Goal: Contribute content

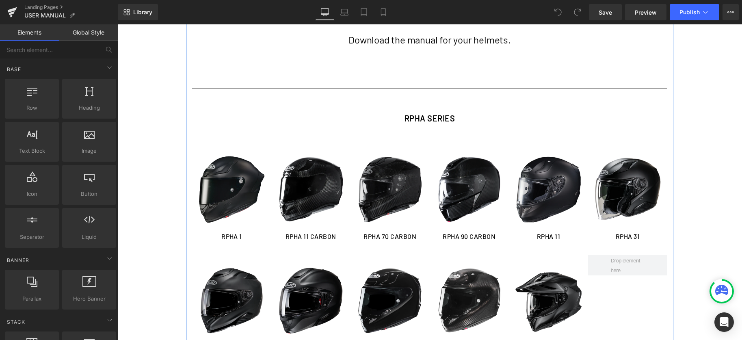
scroll to position [86, 0]
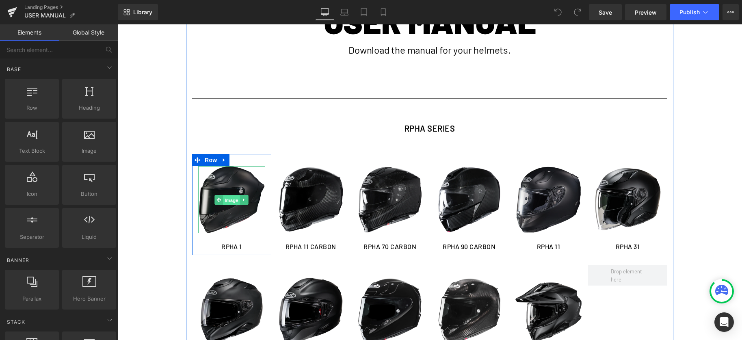
click at [225, 203] on span "Image" at bounding box center [231, 200] width 17 height 10
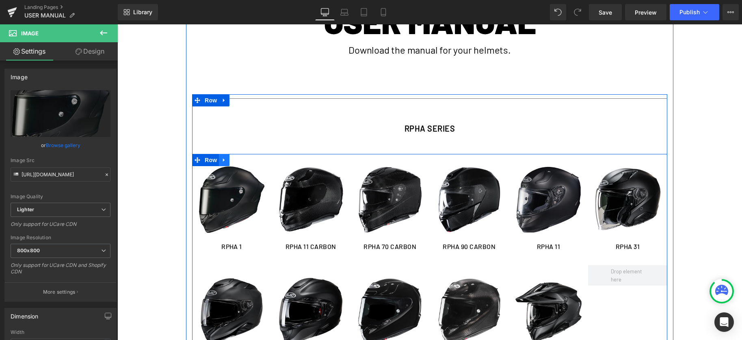
click at [224, 162] on icon at bounding box center [224, 160] width 6 height 6
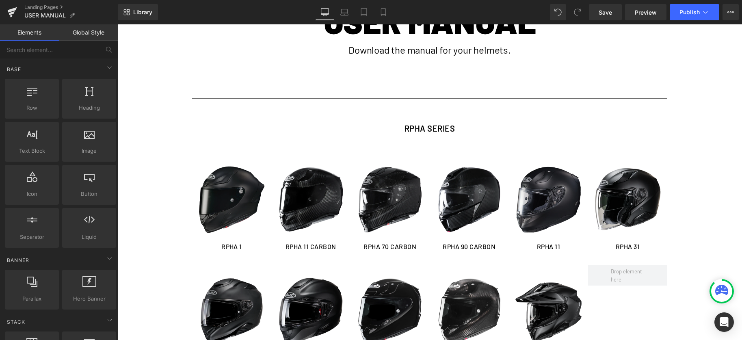
drag, startPoint x: 162, startPoint y: 201, endPoint x: 244, endPoint y: 182, distance: 85.0
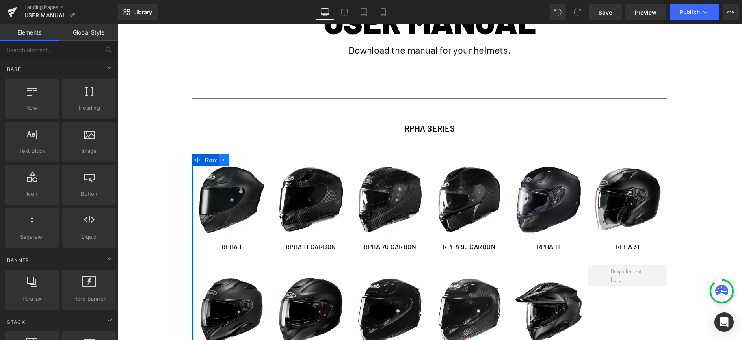
click at [226, 161] on div "Image RPHA 1 Heading Row Image RPHA 11 CARBON Heading Row Image RPHA 70 CARBON …" at bounding box center [429, 269] width 475 height 231
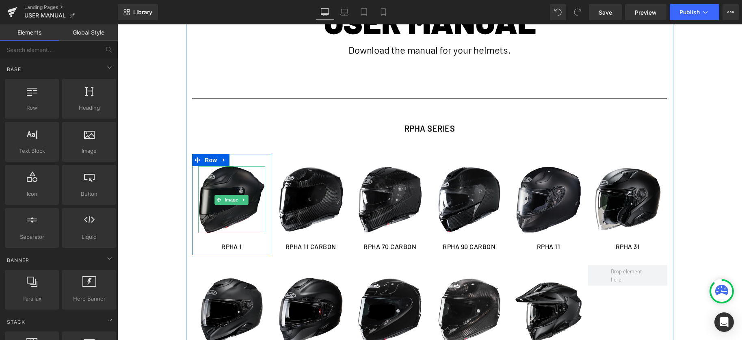
click at [227, 210] on img at bounding box center [231, 199] width 67 height 67
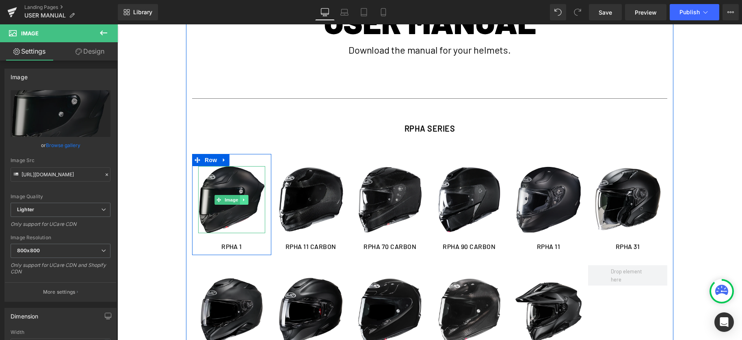
click at [246, 199] on icon at bounding box center [244, 199] width 4 height 5
click at [240, 201] on icon at bounding box center [240, 199] width 4 height 4
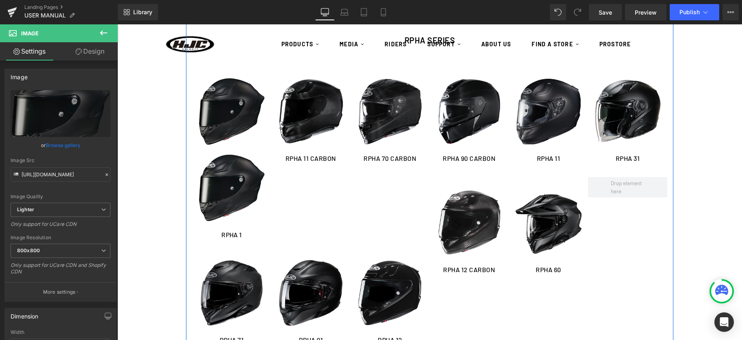
scroll to position [160, 0]
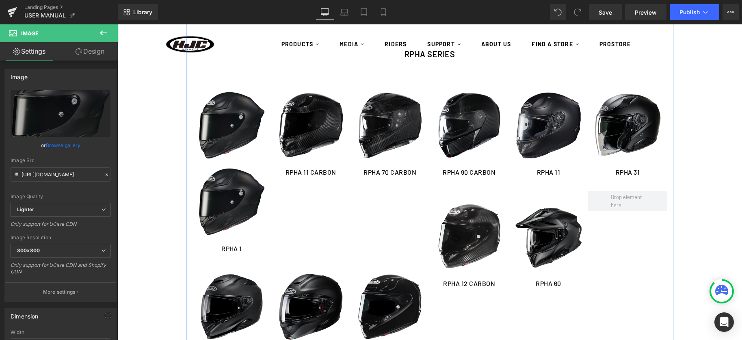
click at [227, 202] on div "Image" at bounding box center [231, 201] width 67 height 67
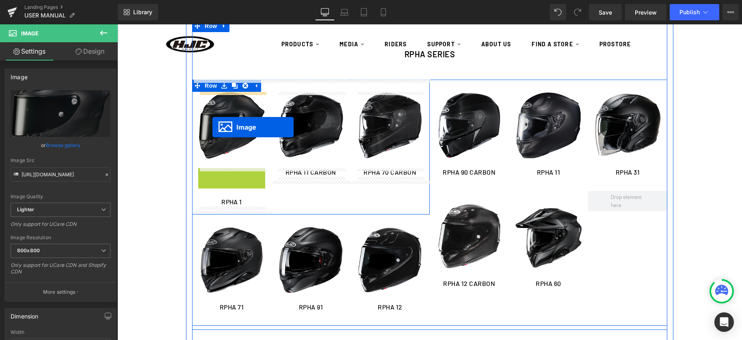
drag, startPoint x: 218, startPoint y: 199, endPoint x: 212, endPoint y: 127, distance: 72.1
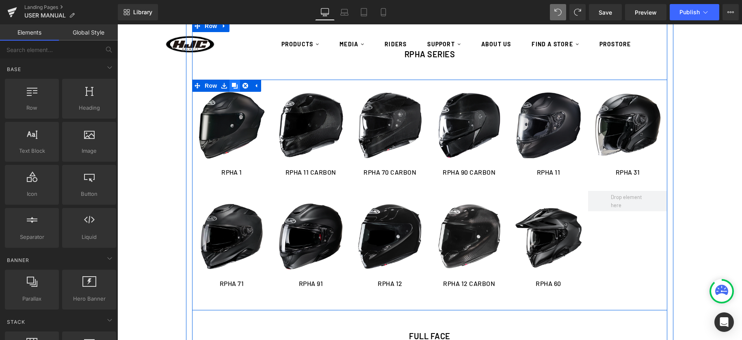
click at [234, 87] on icon at bounding box center [235, 86] width 6 height 6
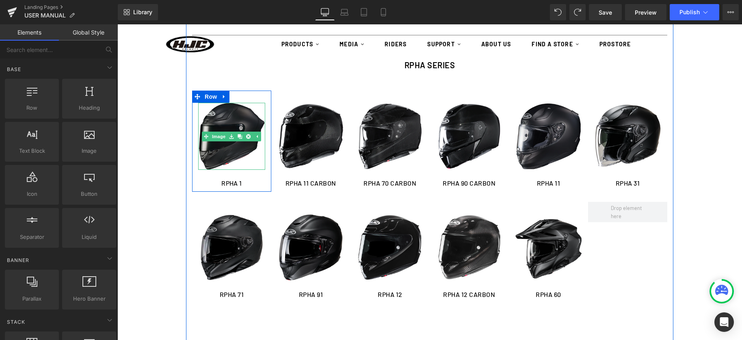
scroll to position [132, 0]
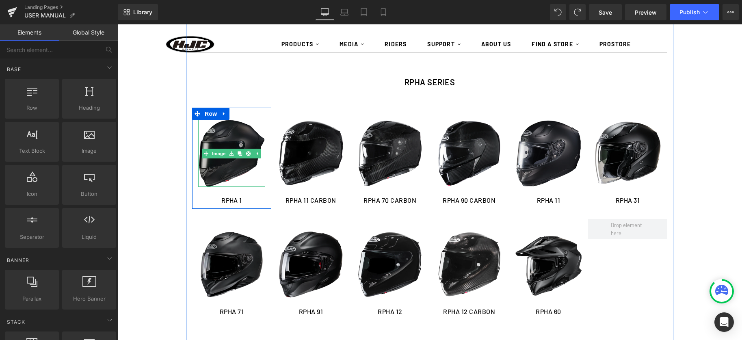
click at [228, 125] on img at bounding box center [231, 153] width 67 height 67
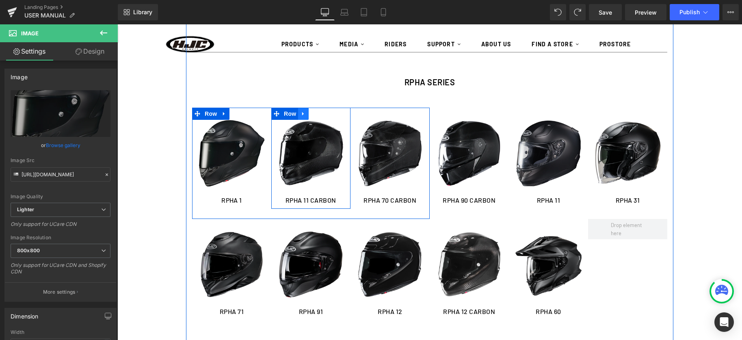
click at [306, 113] on icon at bounding box center [303, 114] width 6 height 6
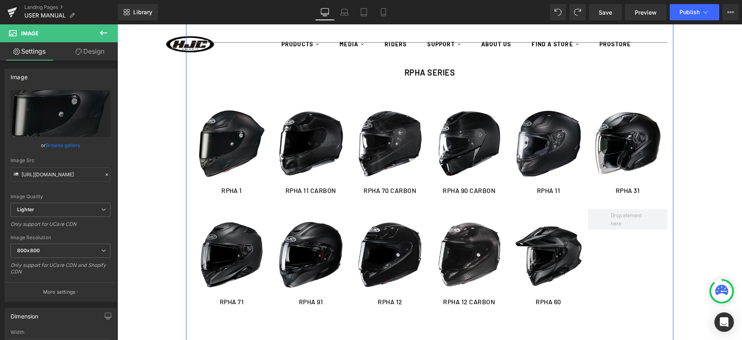
scroll to position [143, 0]
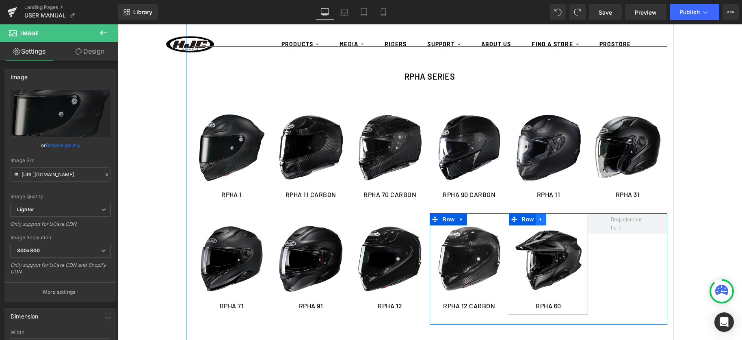
click at [544, 220] on link at bounding box center [541, 219] width 11 height 12
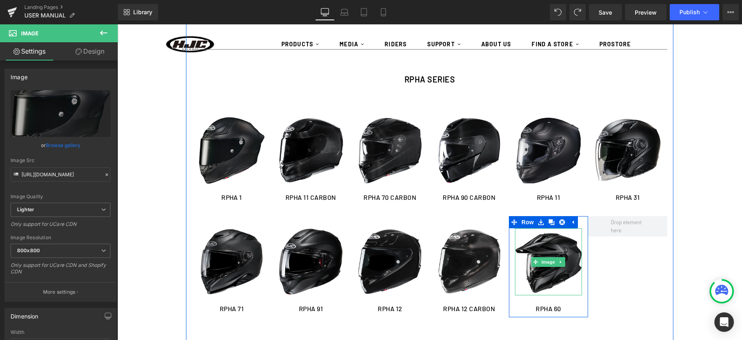
scroll to position [134, 0]
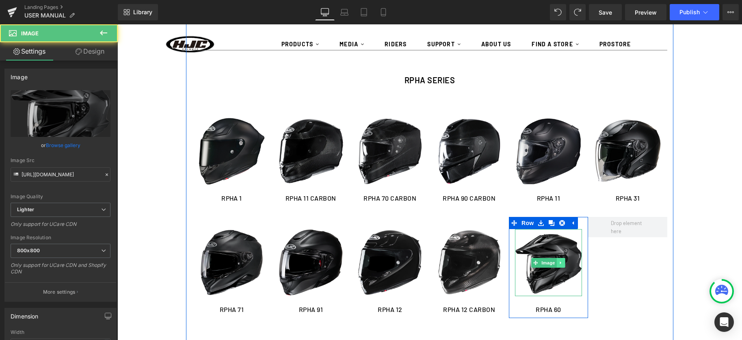
click at [561, 257] on img at bounding box center [548, 262] width 67 height 67
click at [562, 261] on icon at bounding box center [561, 262] width 4 height 5
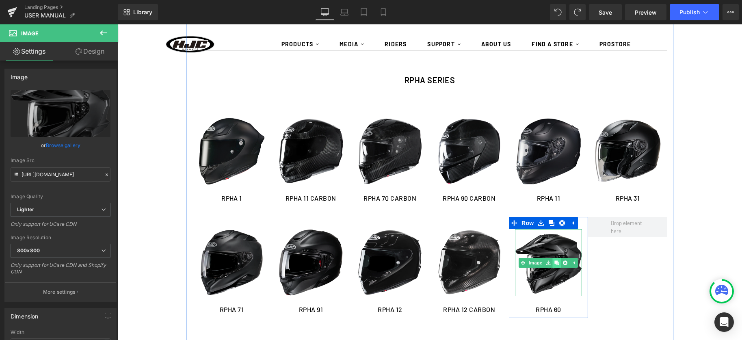
click at [558, 263] on icon at bounding box center [557, 262] width 4 height 4
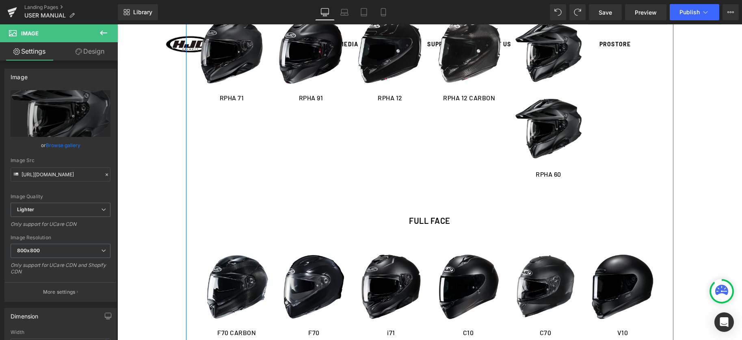
scroll to position [300, 0]
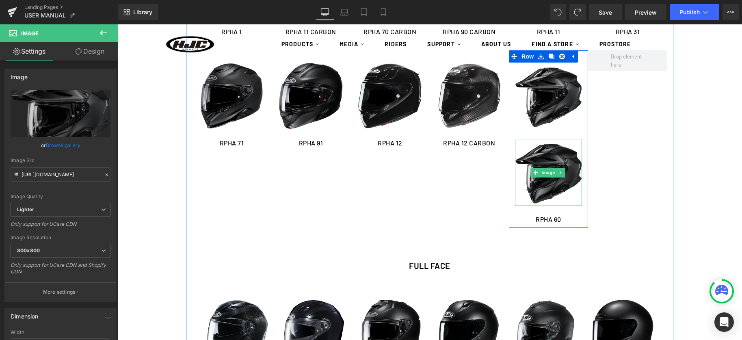
click at [555, 179] on img at bounding box center [548, 172] width 67 height 67
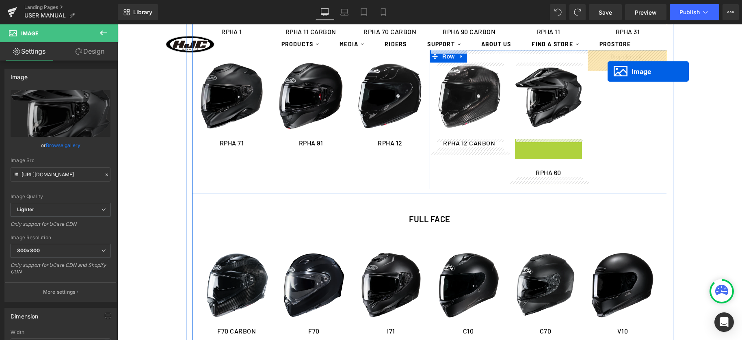
drag, startPoint x: 543, startPoint y: 164, endPoint x: 607, endPoint y: 71, distance: 112.9
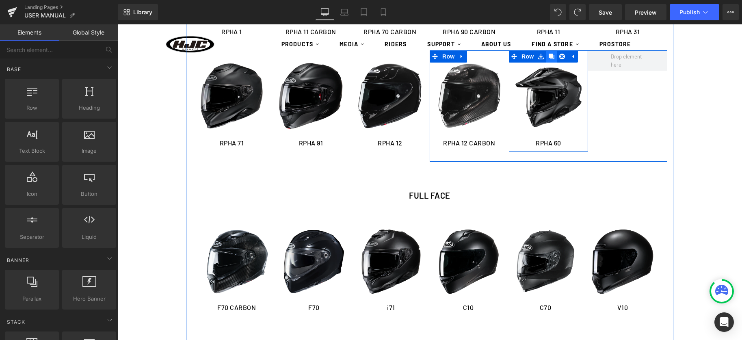
click at [550, 59] on icon at bounding box center [551, 57] width 6 height 6
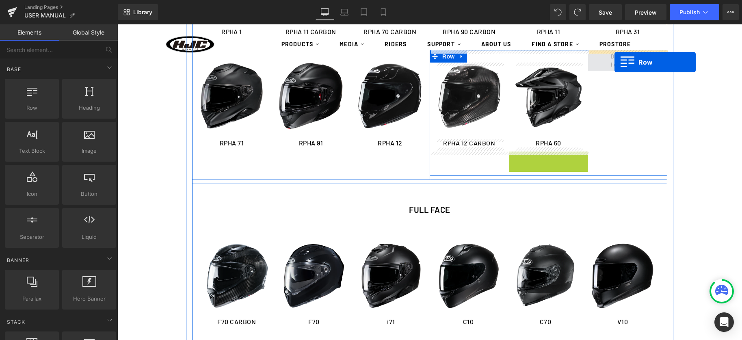
drag, startPoint x: 572, startPoint y: 122, endPoint x: 614, endPoint y: 62, distance: 72.6
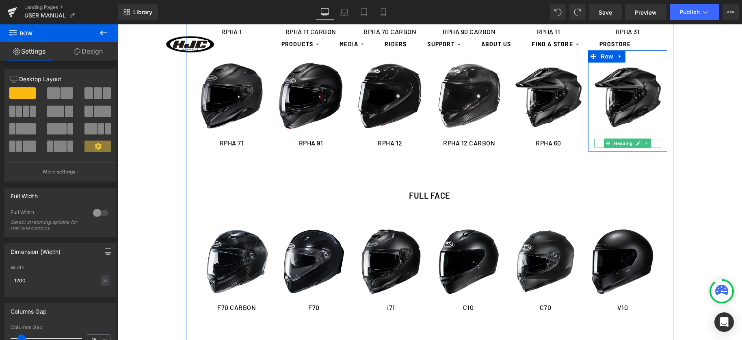
click at [639, 143] on icon at bounding box center [639, 143] width 4 height 4
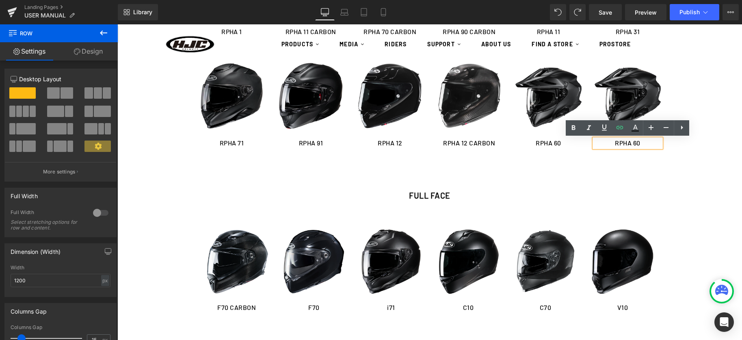
click at [648, 143] on h1 "RPHA 60" at bounding box center [627, 143] width 67 height 9
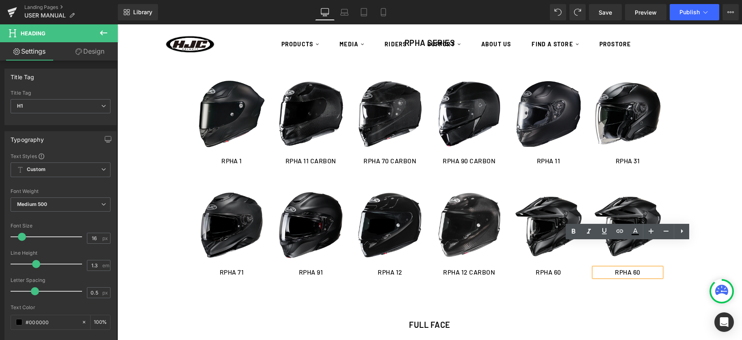
scroll to position [170, 0]
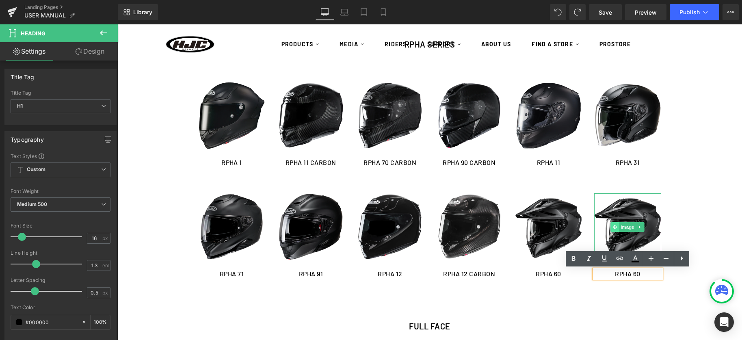
click at [614, 226] on icon at bounding box center [615, 227] width 4 height 5
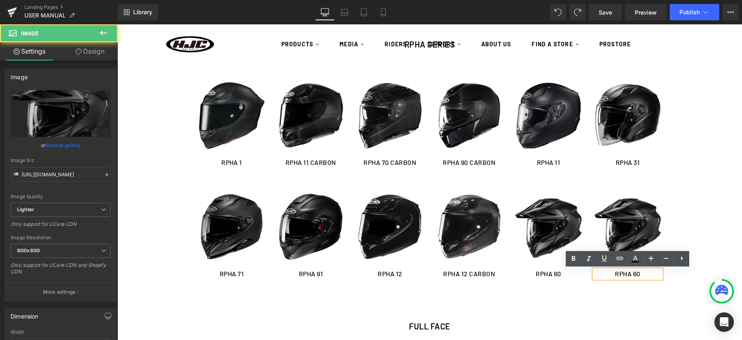
drag, startPoint x: 705, startPoint y: 192, endPoint x: 616, endPoint y: 209, distance: 90.5
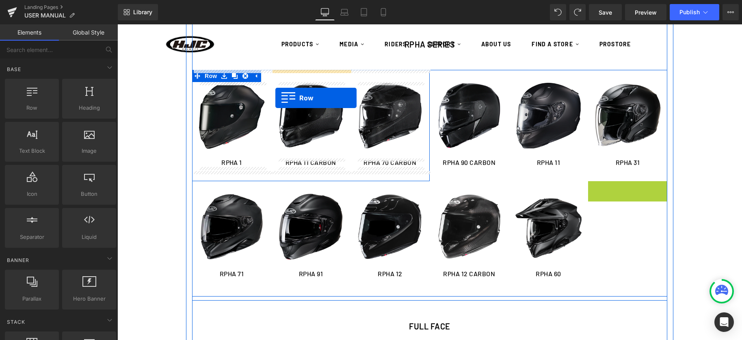
drag, startPoint x: 594, startPoint y: 189, endPoint x: 275, endPoint y: 97, distance: 331.5
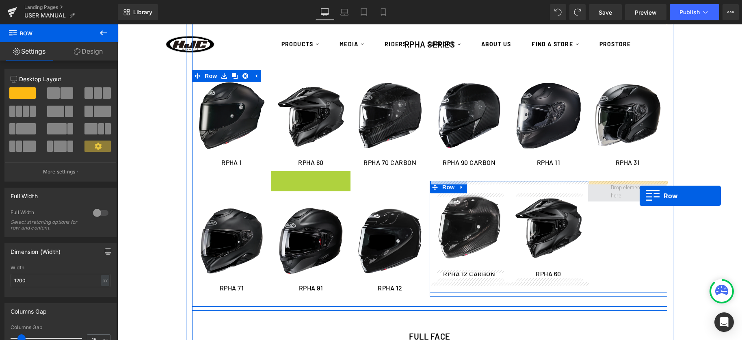
drag, startPoint x: 277, startPoint y: 175, endPoint x: 639, endPoint y: 195, distance: 362.7
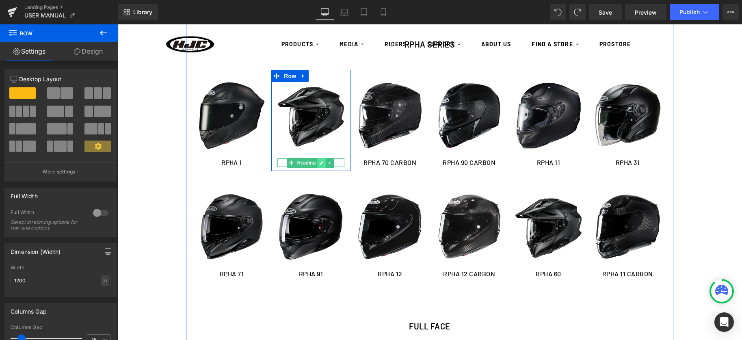
click at [321, 161] on icon at bounding box center [322, 162] width 4 height 5
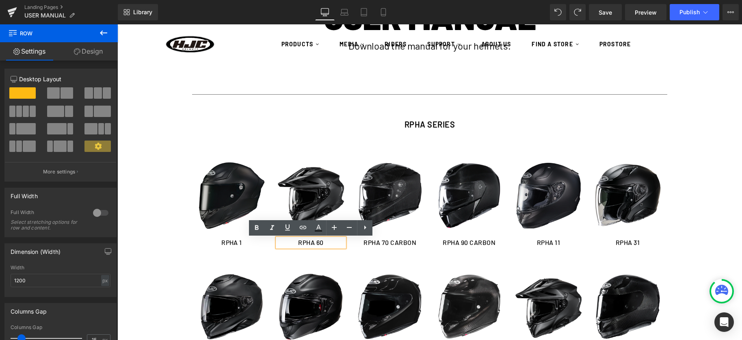
scroll to position [89, 0]
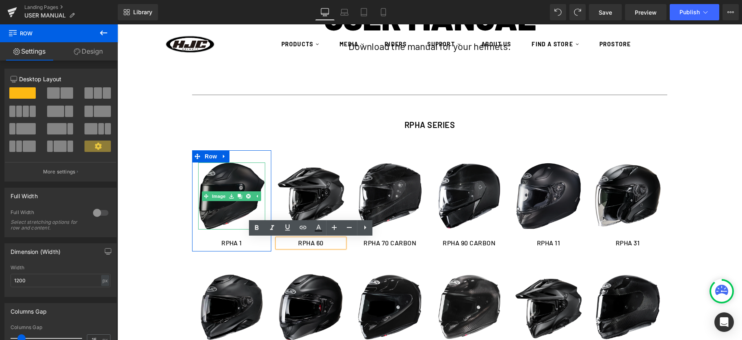
click at [222, 208] on img at bounding box center [231, 195] width 67 height 67
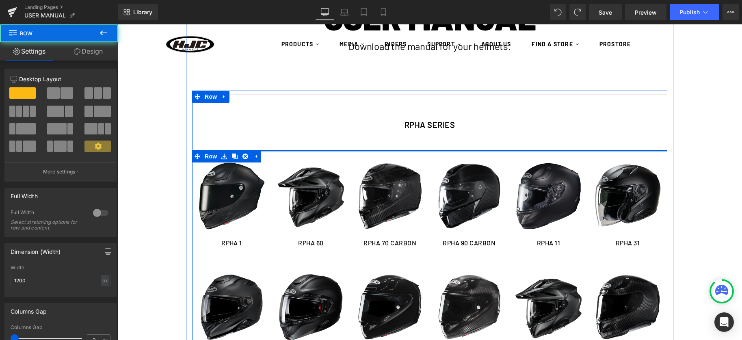
click at [510, 150] on div at bounding box center [429, 151] width 475 height 2
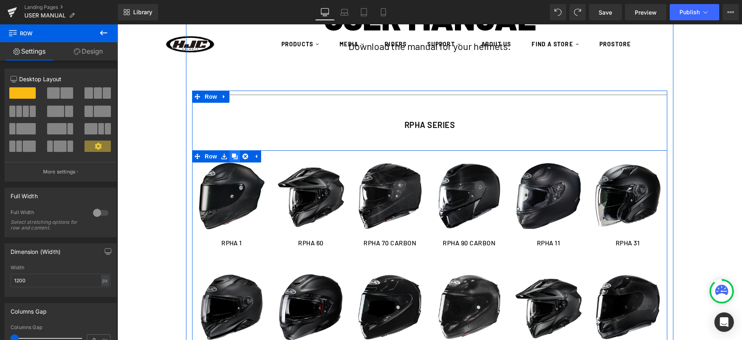
click at [232, 153] on icon at bounding box center [235, 156] width 6 height 6
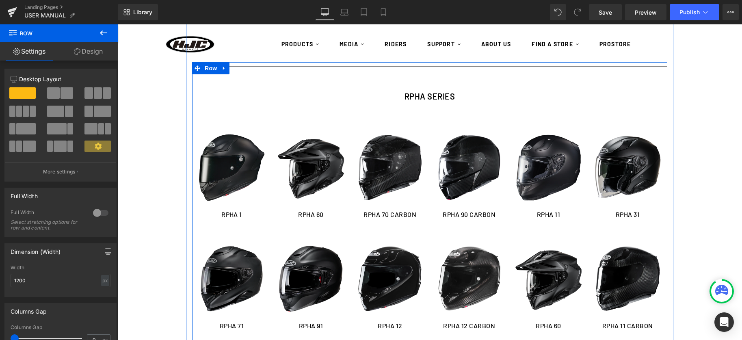
scroll to position [114, 0]
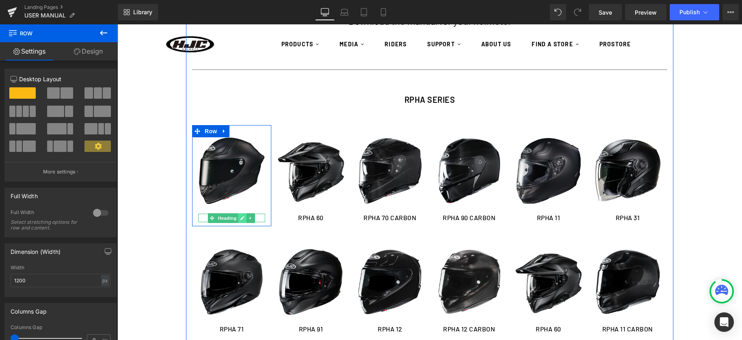
click at [239, 217] on link at bounding box center [242, 218] width 9 height 10
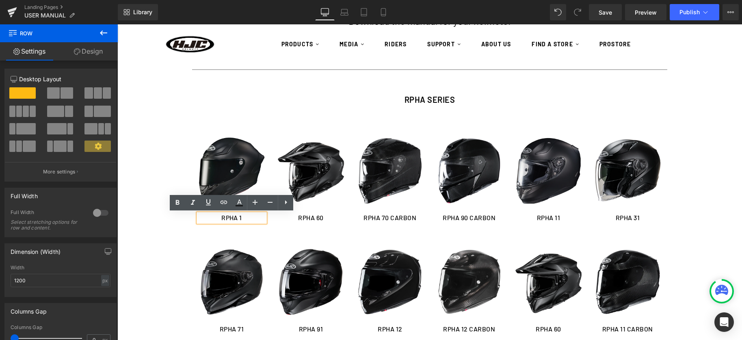
click at [244, 216] on h1 "RPHA 1" at bounding box center [231, 218] width 67 height 9
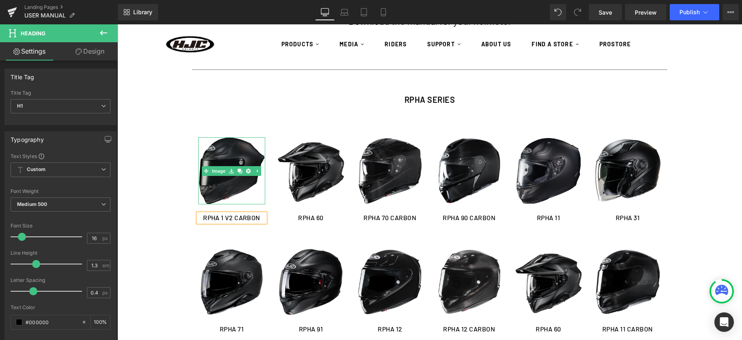
click at [220, 182] on img at bounding box center [231, 170] width 67 height 67
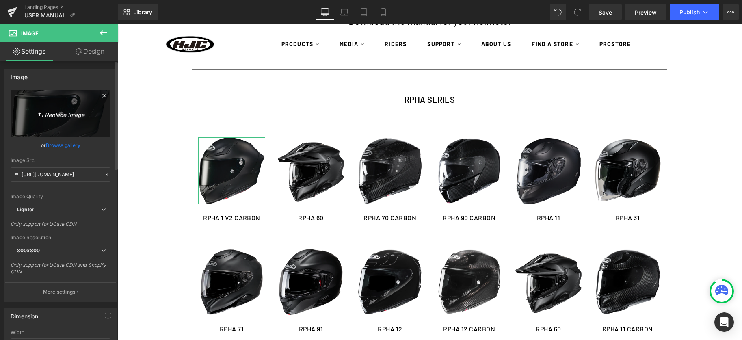
click at [81, 108] on link "Replace Image" at bounding box center [61, 113] width 100 height 47
click at [54, 148] on link "Browse gallery" at bounding box center [63, 145] width 35 height 14
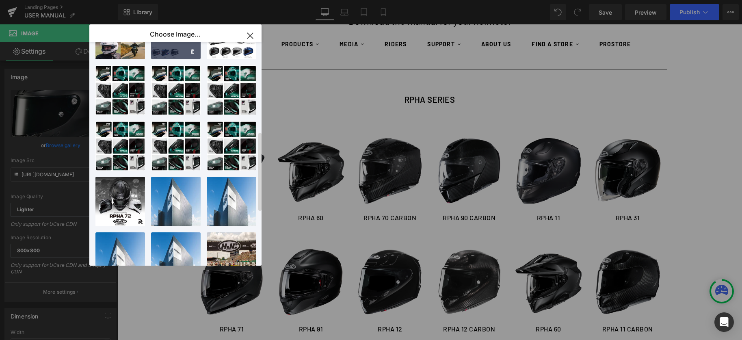
scroll to position [401, 0]
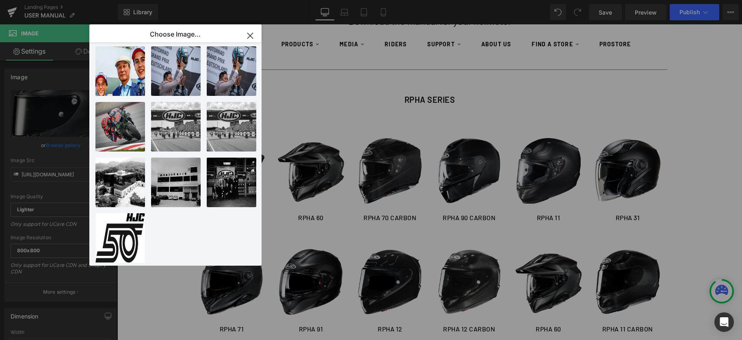
click at [247, 31] on icon "button" at bounding box center [250, 35] width 13 height 13
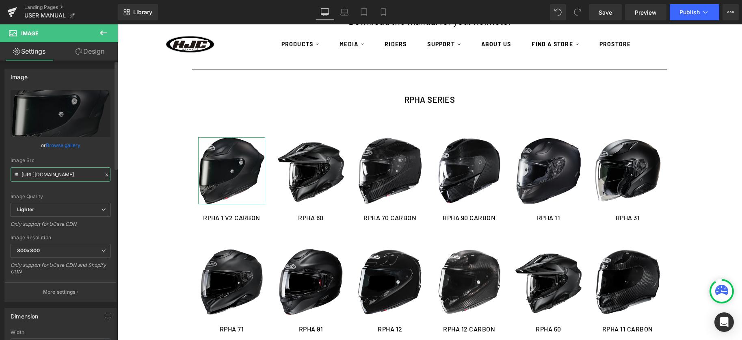
click at [63, 172] on input "[URL][DOMAIN_NAME]" at bounding box center [61, 174] width 100 height 14
click at [51, 173] on input "[URL][DOMAIN_NAME]" at bounding box center [61, 172] width 100 height 14
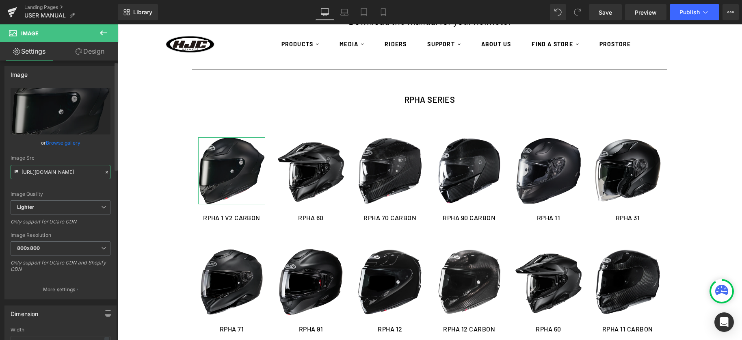
paste input "[DOMAIN_NAME][URL]"
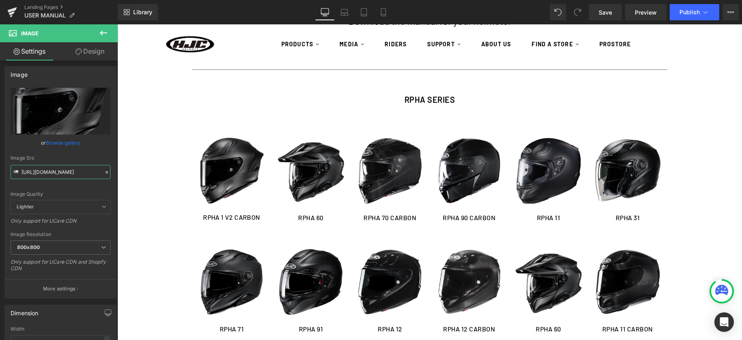
type input "[URL][DOMAIN_NAME]"
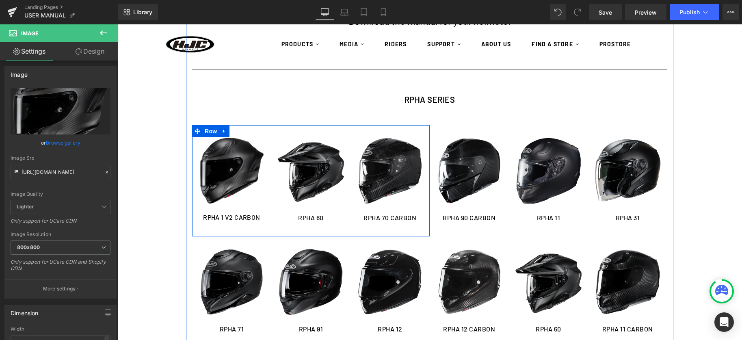
click at [252, 176] on img at bounding box center [231, 170] width 67 height 67
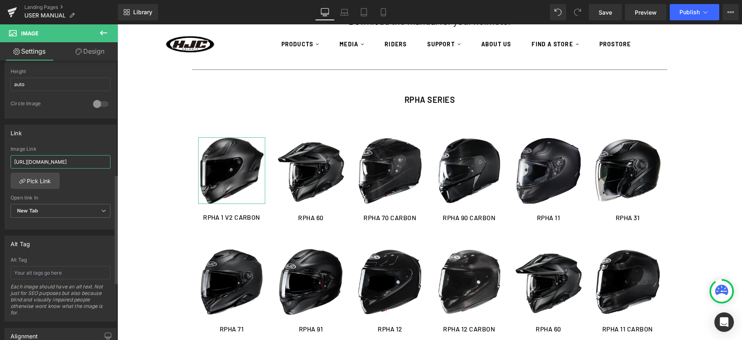
click at [75, 158] on input "[URL][DOMAIN_NAME]" at bounding box center [61, 161] width 100 height 13
type input "[URL][DOMAIN_NAME]"
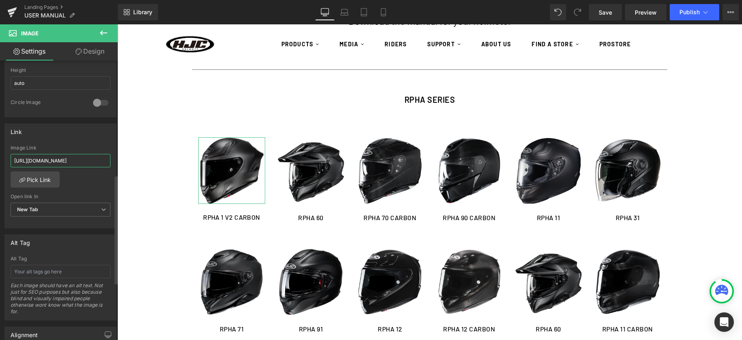
scroll to position [0, 179]
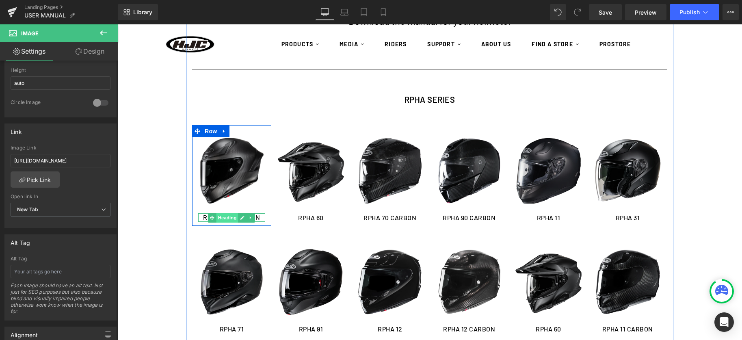
click at [224, 220] on span "Heading" at bounding box center [227, 218] width 22 height 10
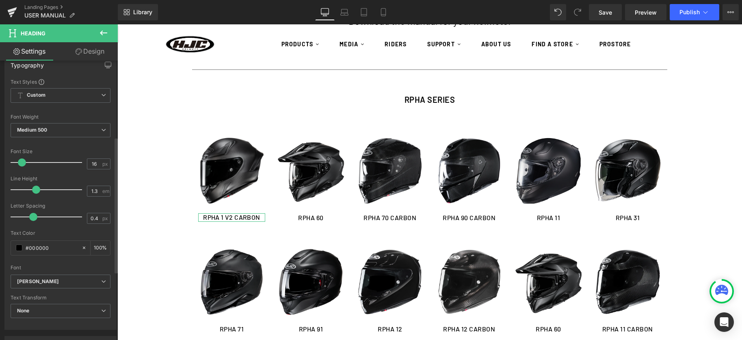
scroll to position [77, 0]
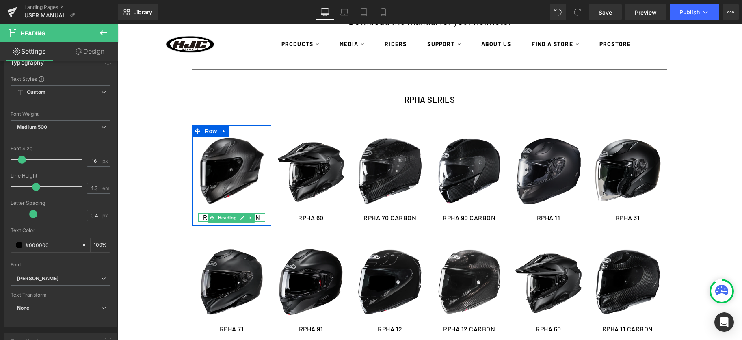
click at [245, 217] on link at bounding box center [242, 218] width 9 height 10
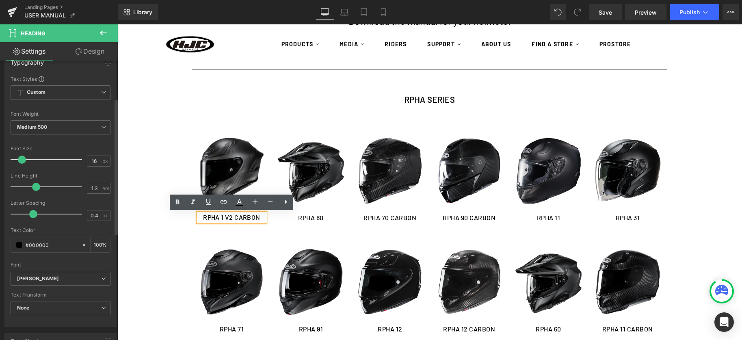
scroll to position [297, 0]
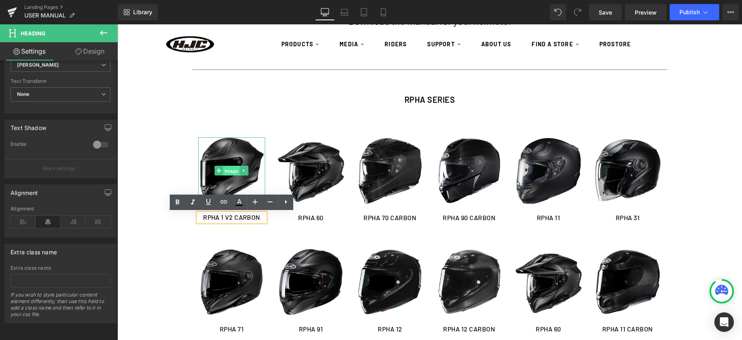
click at [211, 168] on div "Image" at bounding box center [231, 170] width 67 height 67
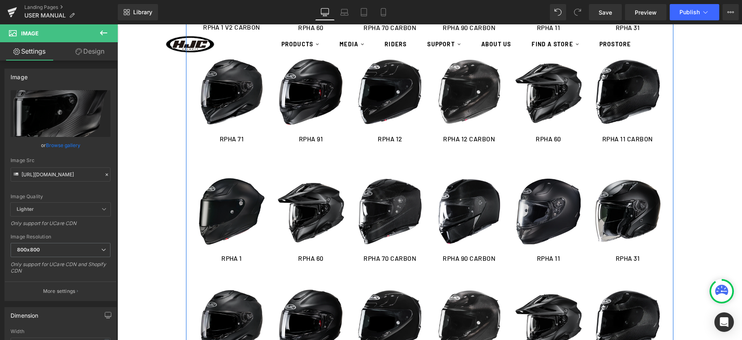
scroll to position [287, 0]
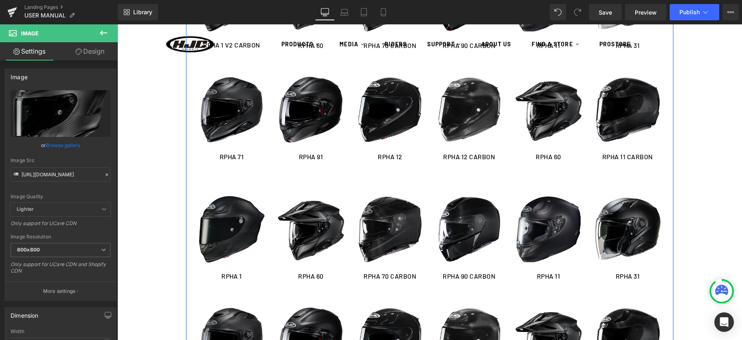
click at [241, 231] on div "Image" at bounding box center [231, 229] width 67 height 67
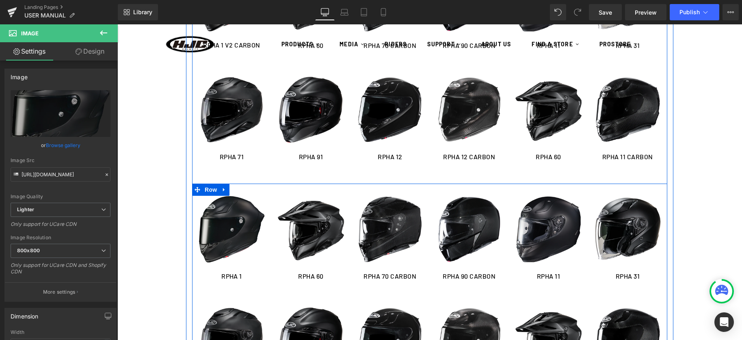
click at [199, 195] on span at bounding box center [197, 190] width 11 height 12
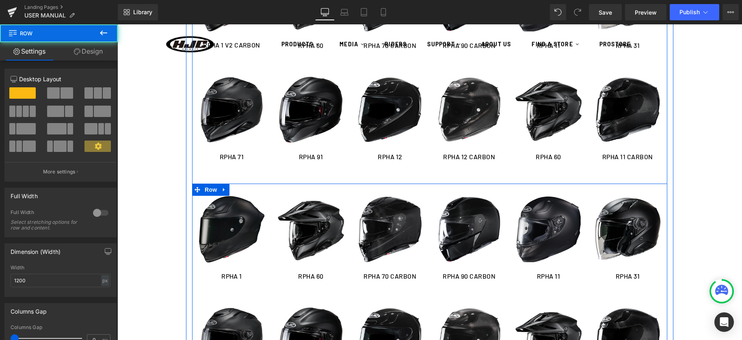
click at [230, 214] on img at bounding box center [231, 229] width 67 height 67
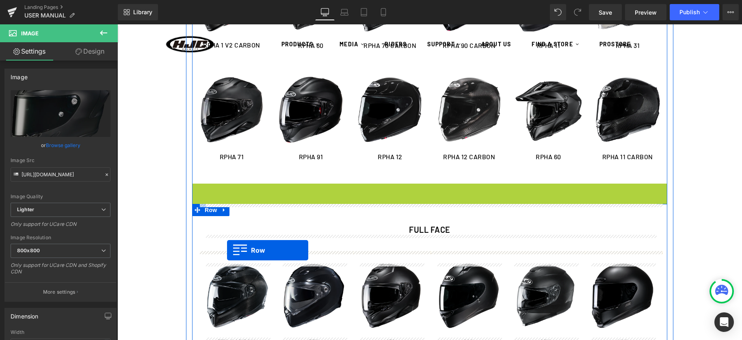
drag, startPoint x: 197, startPoint y: 189, endPoint x: 227, endPoint y: 250, distance: 67.7
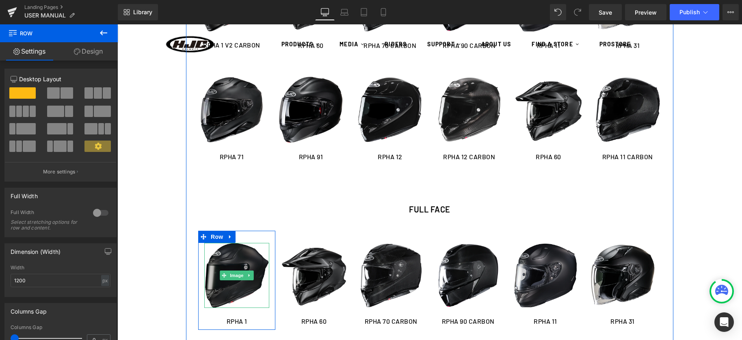
click at [236, 262] on img at bounding box center [236, 275] width 65 height 65
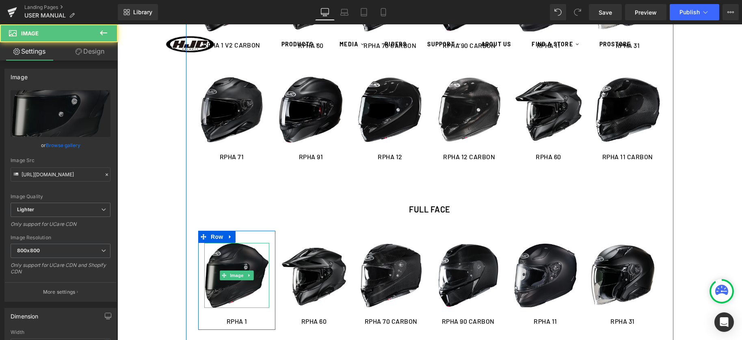
click at [236, 262] on img at bounding box center [236, 275] width 65 height 65
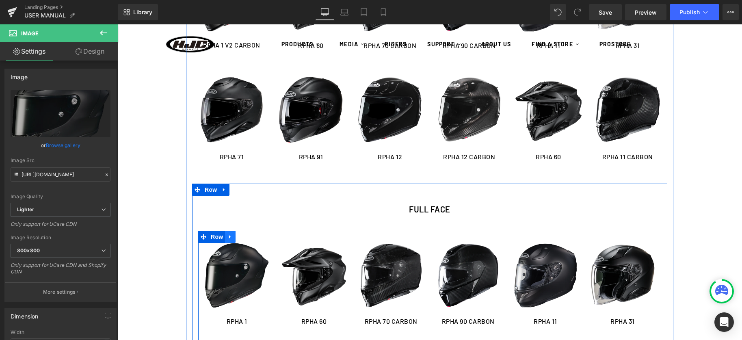
click at [226, 240] on link at bounding box center [230, 237] width 11 height 12
click at [226, 261] on img at bounding box center [236, 275] width 65 height 65
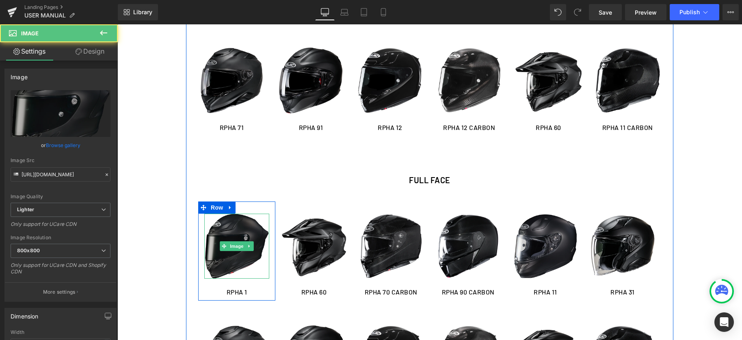
scroll to position [318, 0]
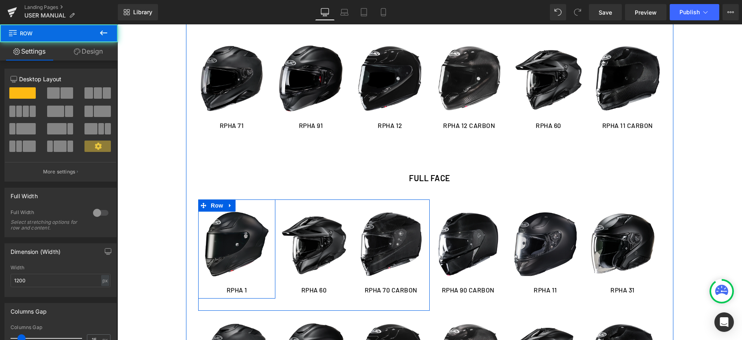
click at [202, 295] on div "Image RPHA 1 Heading Row" at bounding box center [236, 248] width 77 height 99
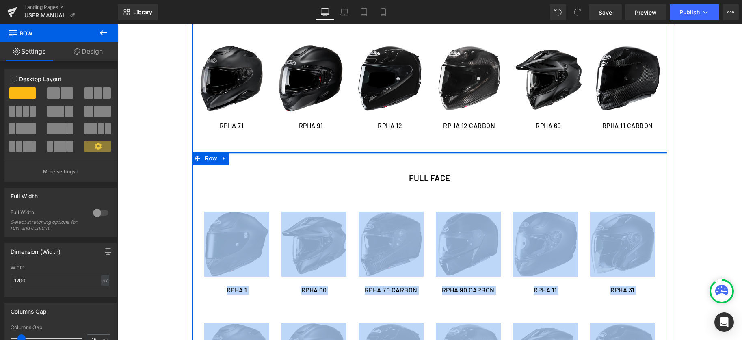
drag, startPoint x: 262, startPoint y: 209, endPoint x: 274, endPoint y: 153, distance: 58.1
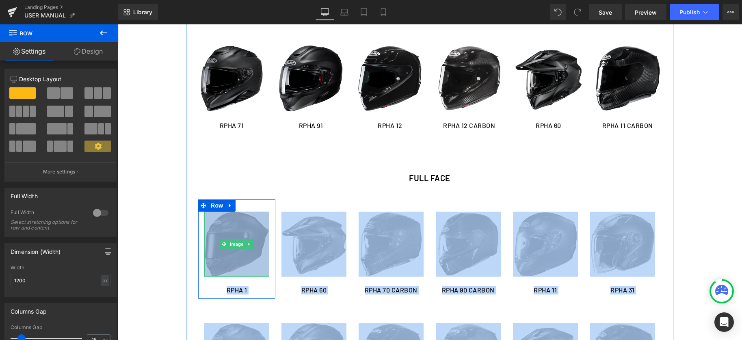
click at [265, 261] on img at bounding box center [236, 244] width 65 height 65
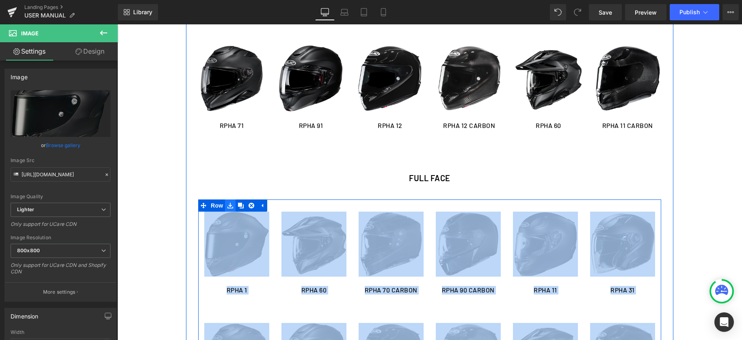
click at [232, 209] on link at bounding box center [230, 205] width 11 height 12
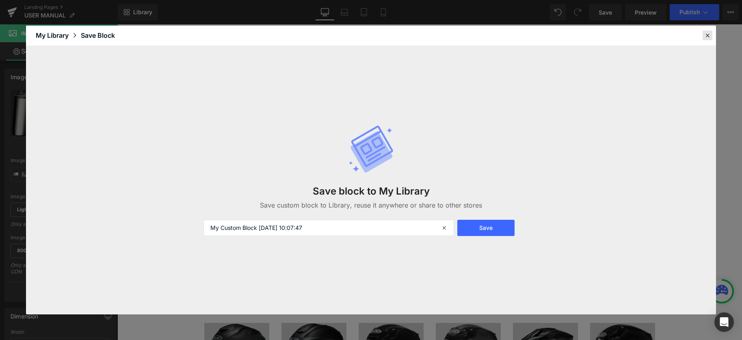
click at [705, 31] on div at bounding box center [707, 35] width 10 height 10
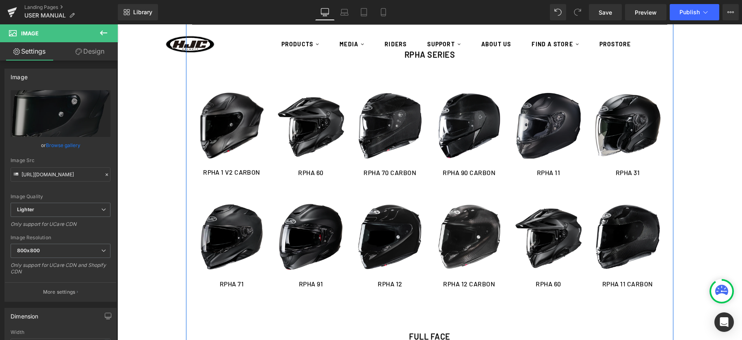
scroll to position [103, 0]
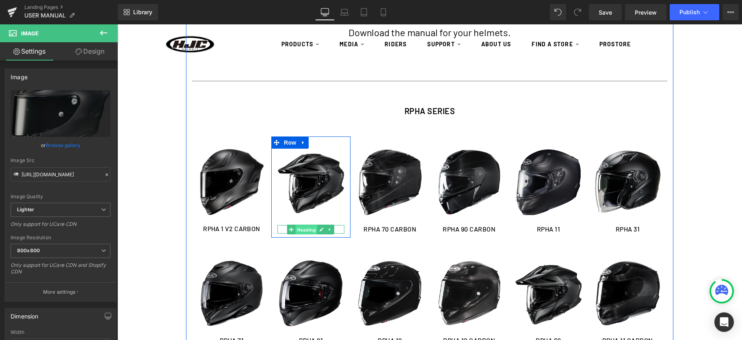
click at [310, 228] on span "Heading" at bounding box center [307, 230] width 22 height 10
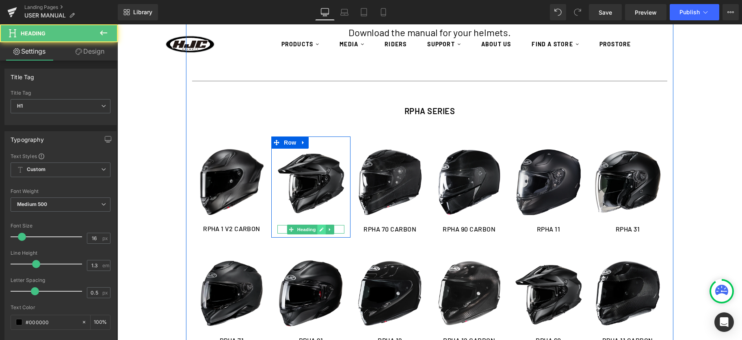
click at [320, 229] on icon at bounding box center [322, 229] width 4 height 5
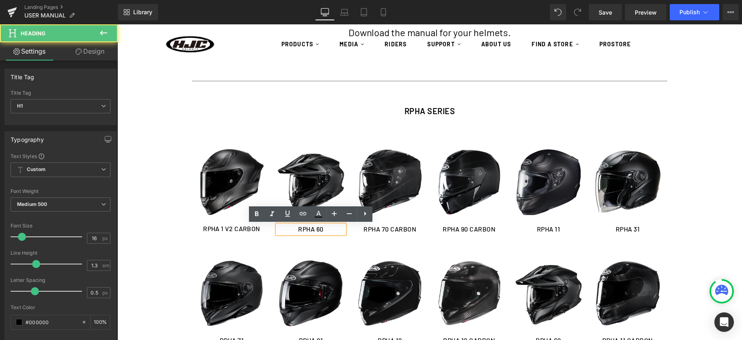
click at [321, 230] on h1 "RPHA 60" at bounding box center [310, 229] width 67 height 9
click at [324, 230] on h1 "RPHA 60" at bounding box center [310, 229] width 67 height 9
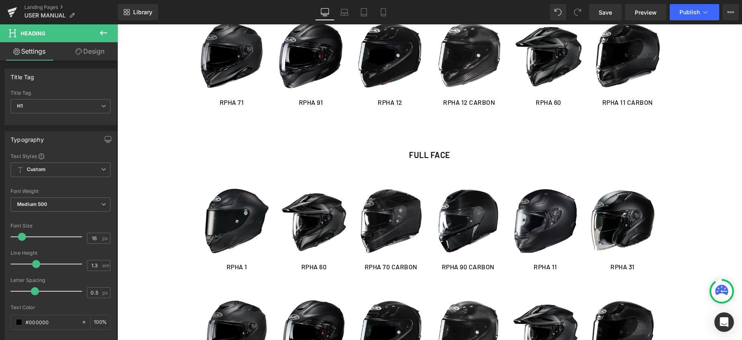
scroll to position [342, 0]
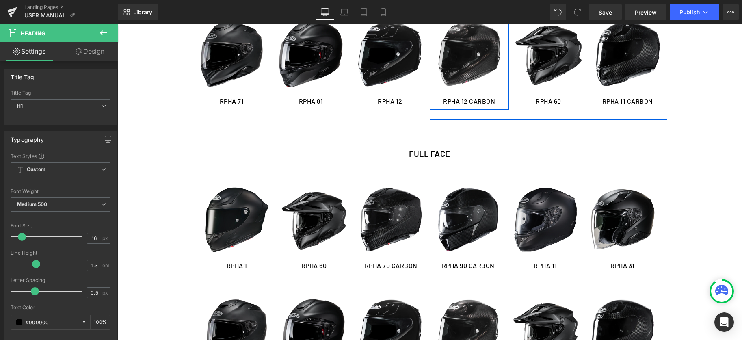
click at [464, 77] on img at bounding box center [469, 54] width 67 height 67
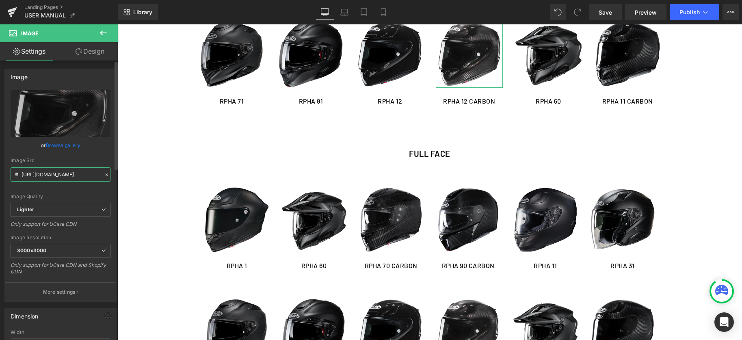
click at [80, 179] on input "[URL][DOMAIN_NAME]" at bounding box center [61, 174] width 100 height 14
click at [80, 178] on input "[URL][DOMAIN_NAME]" at bounding box center [61, 174] width 100 height 14
drag, startPoint x: 80, startPoint y: 178, endPoint x: 90, endPoint y: 179, distance: 9.4
click at [80, 178] on input "[URL][DOMAIN_NAME]" at bounding box center [61, 174] width 100 height 14
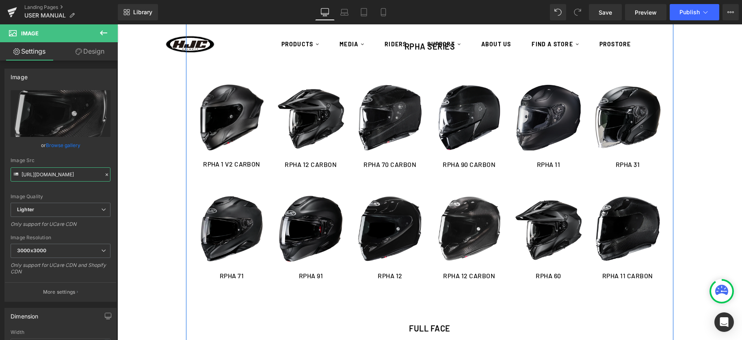
scroll to position [166, 0]
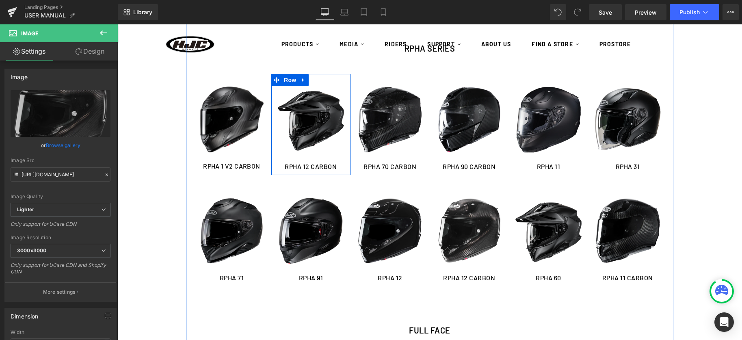
click at [310, 135] on img at bounding box center [310, 119] width 67 height 67
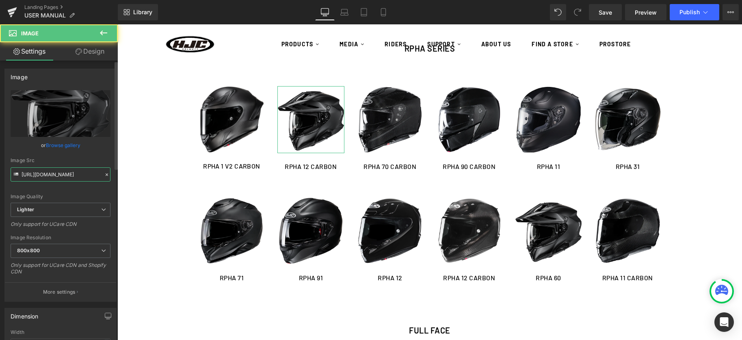
click at [78, 181] on input "[URL][DOMAIN_NAME]" at bounding box center [61, 174] width 100 height 14
type input "[URL][DOMAIN_NAME]"
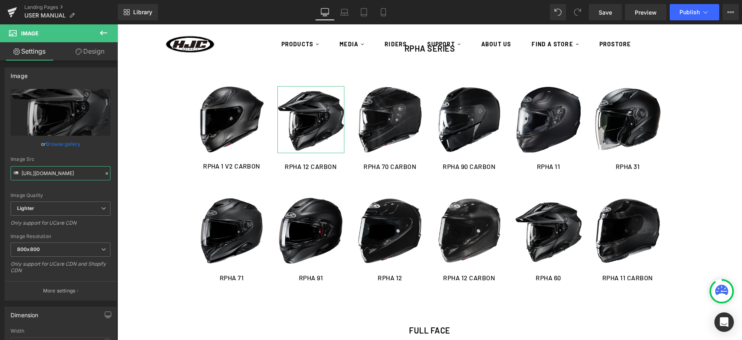
scroll to position [0, 287]
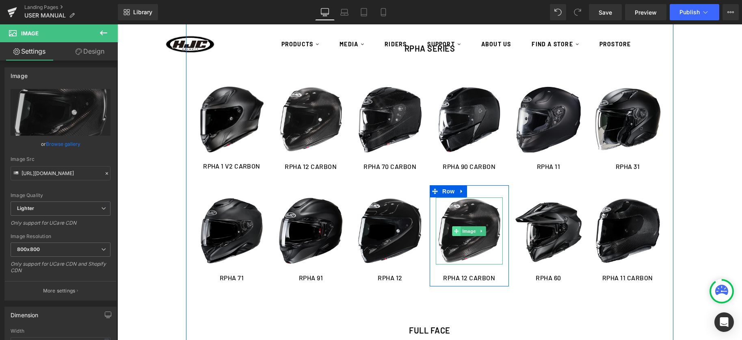
click at [453, 230] on span at bounding box center [456, 231] width 9 height 10
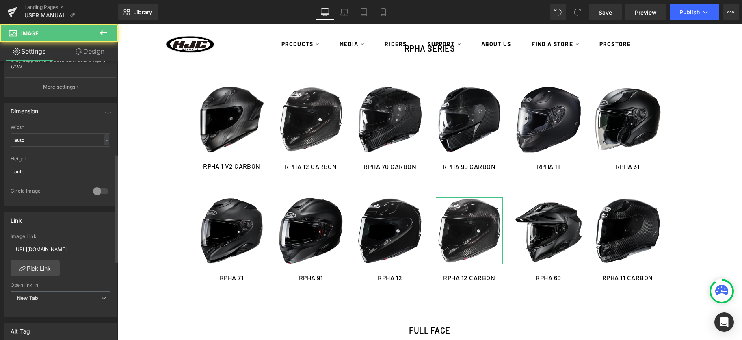
scroll to position [245, 0]
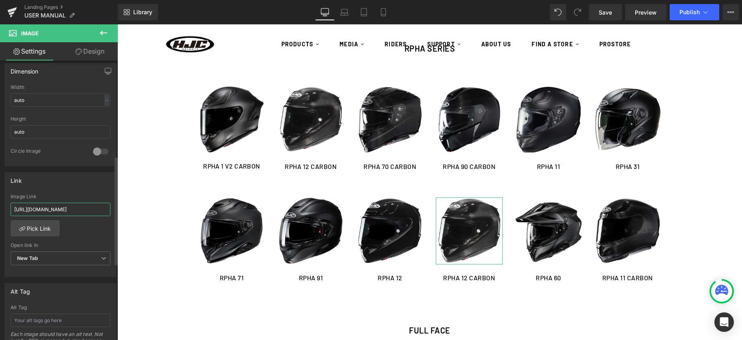
click at [43, 209] on input "[URL][DOMAIN_NAME]" at bounding box center [61, 209] width 100 height 13
click at [43, 210] on input "[URL][DOMAIN_NAME]" at bounding box center [61, 209] width 100 height 13
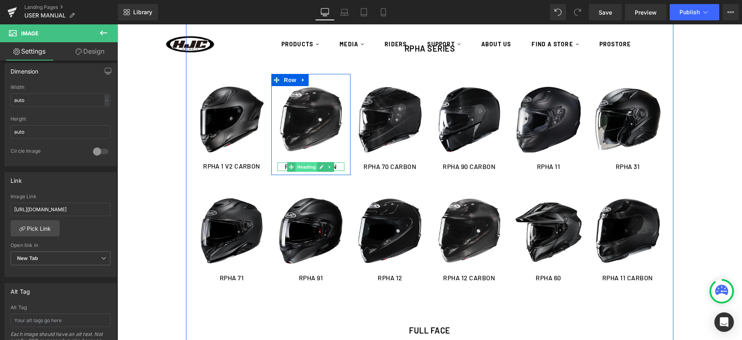
click at [298, 165] on span "Heading" at bounding box center [307, 167] width 22 height 10
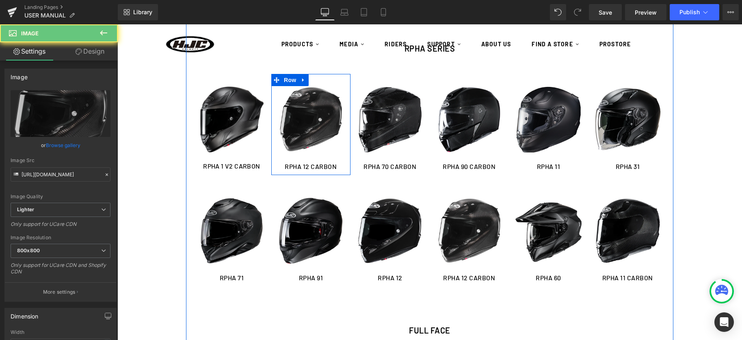
click at [304, 133] on img at bounding box center [310, 119] width 67 height 67
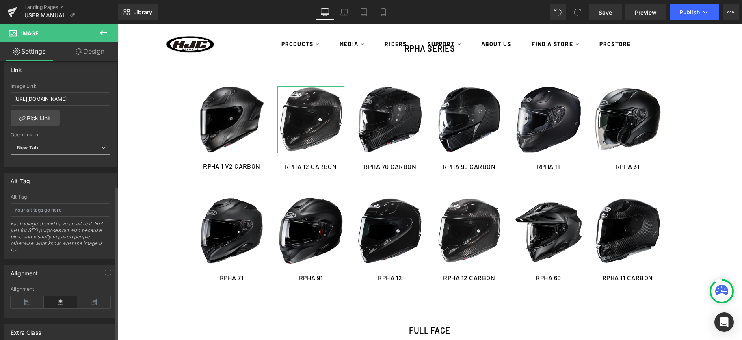
scroll to position [353, 0]
click at [58, 144] on span "New Tab" at bounding box center [61, 150] width 100 height 14
click at [70, 91] on div "Image Link [URL][DOMAIN_NAME]" at bounding box center [59, 98] width 97 height 26
click at [66, 99] on input "[URL][DOMAIN_NAME]" at bounding box center [61, 100] width 100 height 13
click at [66, 98] on input "[URL][DOMAIN_NAME]" at bounding box center [61, 100] width 100 height 13
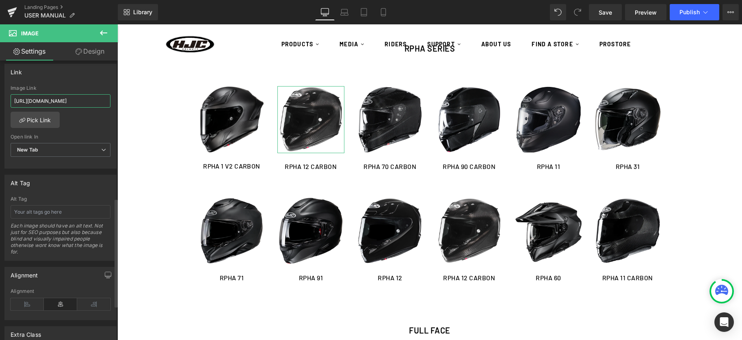
click at [66, 98] on input "[URL][DOMAIN_NAME]" at bounding box center [61, 100] width 100 height 13
paste input "12_CARBON_EP_MANUAL-HELMET__R01_230830.pdf?v=1712911112"
type input "[URL][DOMAIN_NAME]"
click at [333, 176] on div "Image RPHA 1 V2 CARBON Heading Row Image RPHA 12 CARBON Heading Row Image RPHA …" at bounding box center [311, 129] width 238 height 111
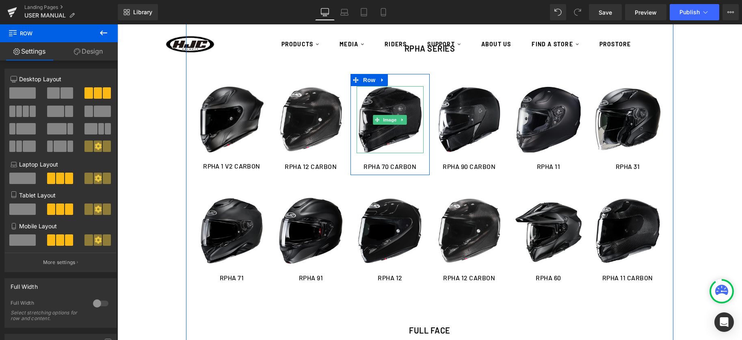
click at [381, 143] on img at bounding box center [389, 119] width 67 height 67
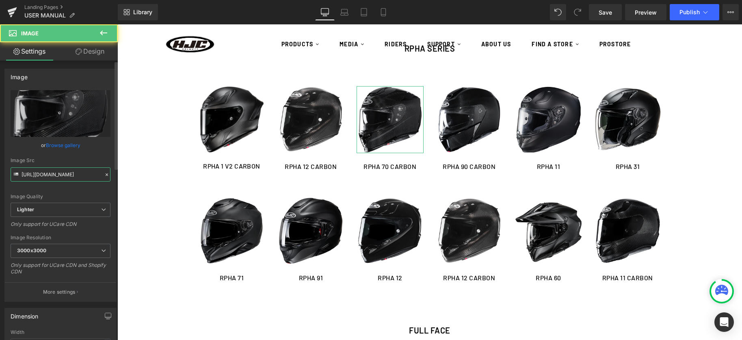
click at [77, 180] on input "[URL][DOMAIN_NAME]" at bounding box center [61, 174] width 100 height 14
paste input "[DOMAIN_NAME][URL]"
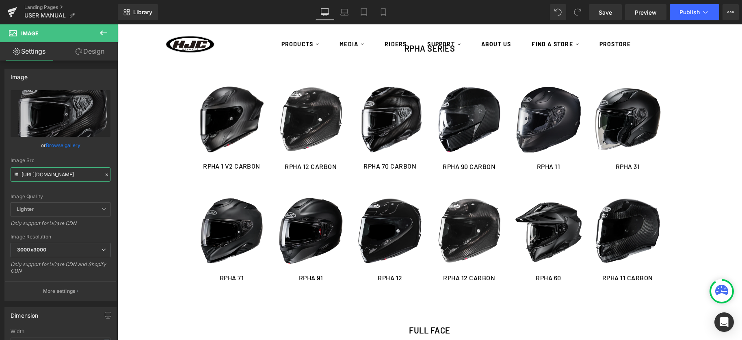
type input "[URL][DOMAIN_NAME]"
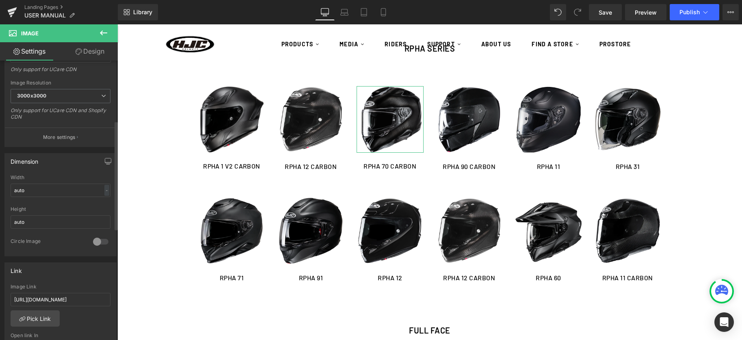
click at [28, 306] on div "Image Link [URL][DOMAIN_NAME]" at bounding box center [61, 297] width 100 height 26
click at [34, 299] on input "[URL][DOMAIN_NAME]" at bounding box center [61, 300] width 100 height 13
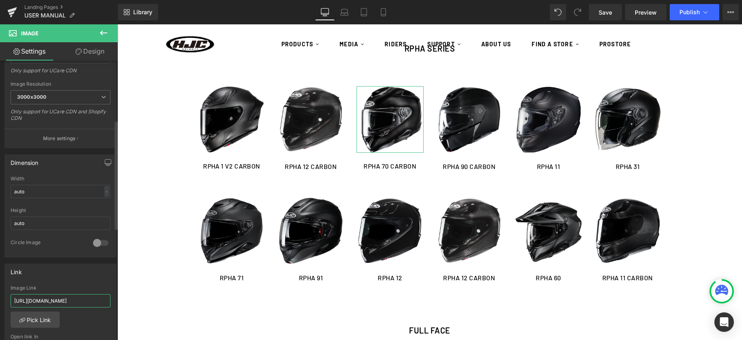
paste input "2_CARBON_MANUAL-HELMET_250911.pdf?v=1757577858"
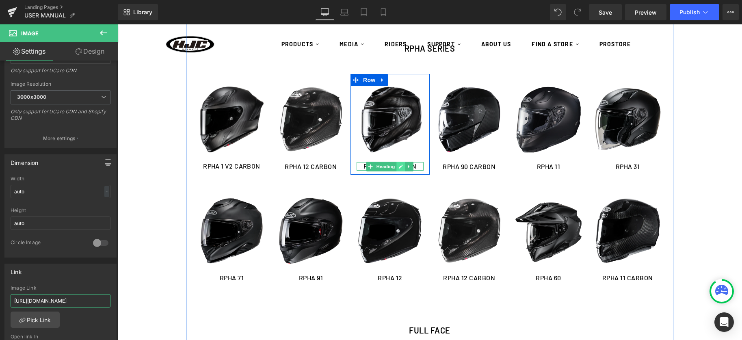
type input "[URL][DOMAIN_NAME]"
click at [397, 166] on link at bounding box center [401, 167] width 9 height 10
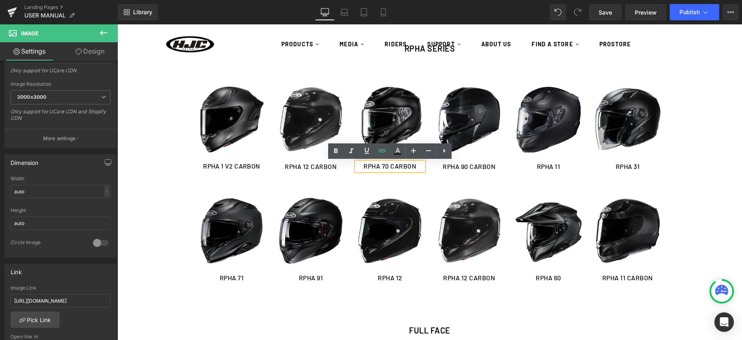
click at [388, 166] on h1 "RPHA 70 CARBON" at bounding box center [389, 166] width 67 height 9
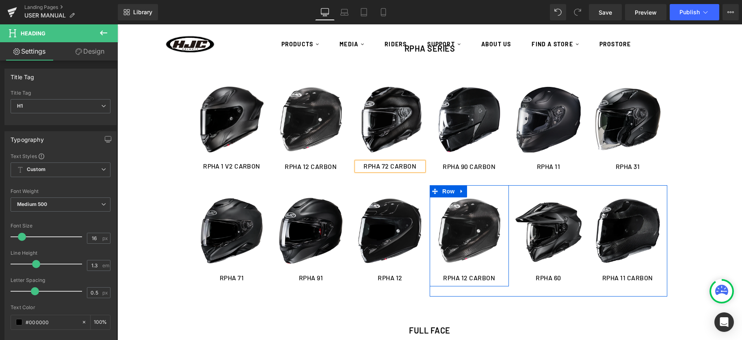
click at [474, 188] on div "Image RPHA [STREET_ADDRESS]" at bounding box center [469, 235] width 79 height 101
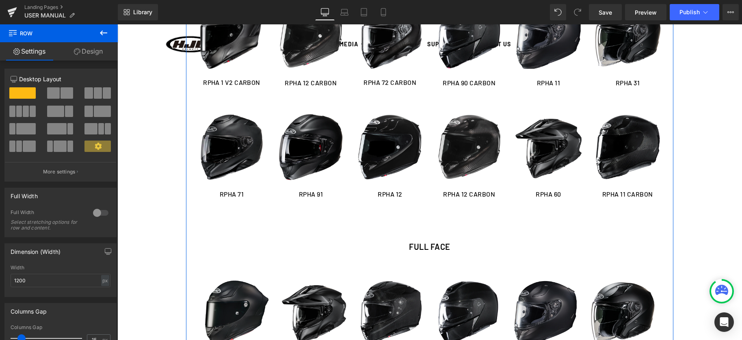
scroll to position [239, 0]
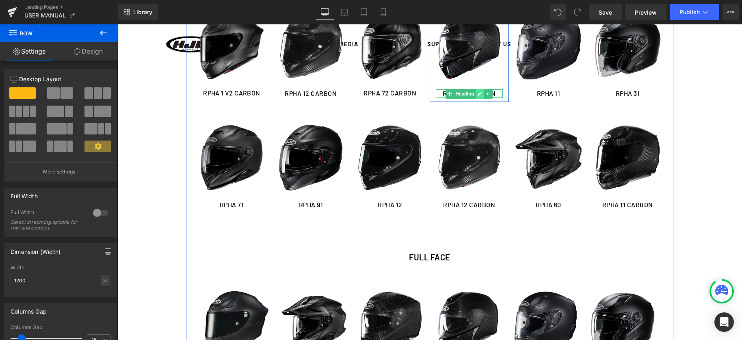
click at [484, 92] on link at bounding box center [480, 94] width 9 height 10
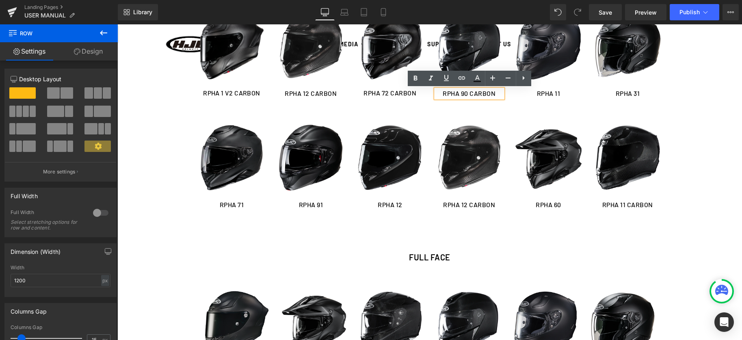
click at [467, 93] on h1 "RPHA 90 CARBON" at bounding box center [469, 93] width 67 height 9
